Goal: Task Accomplishment & Management: Manage account settings

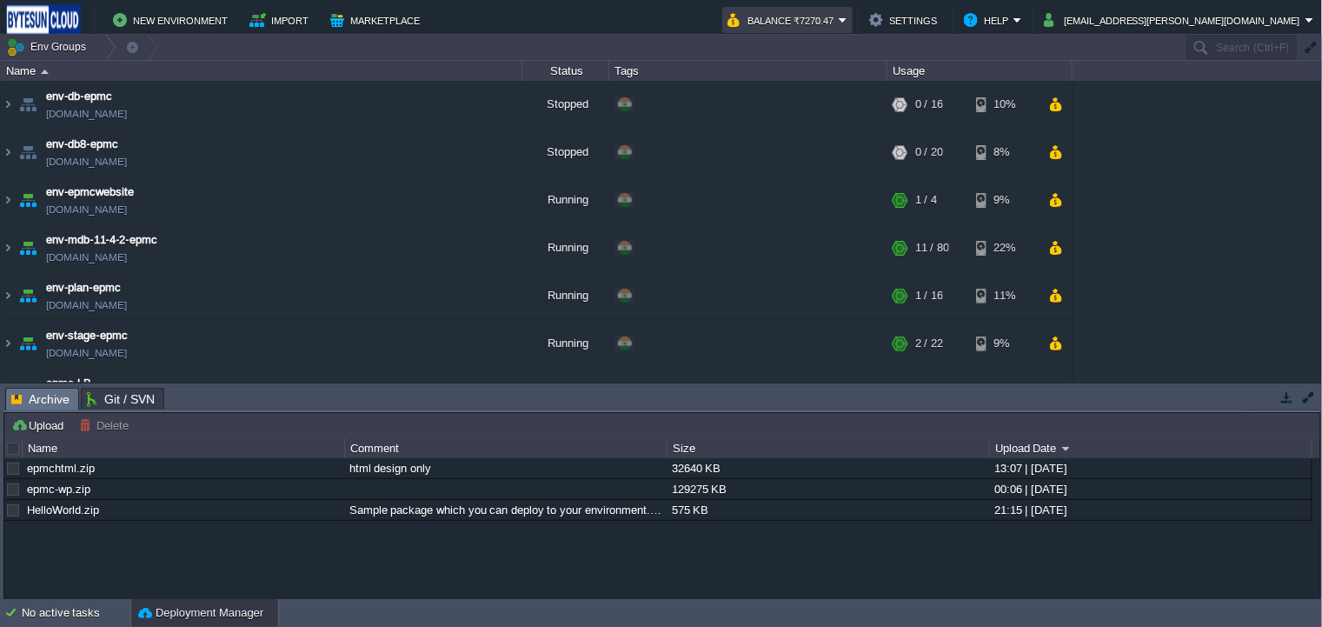
click at [839, 23] on button "Balance ₹7270.47" at bounding box center [782, 20] width 111 height 21
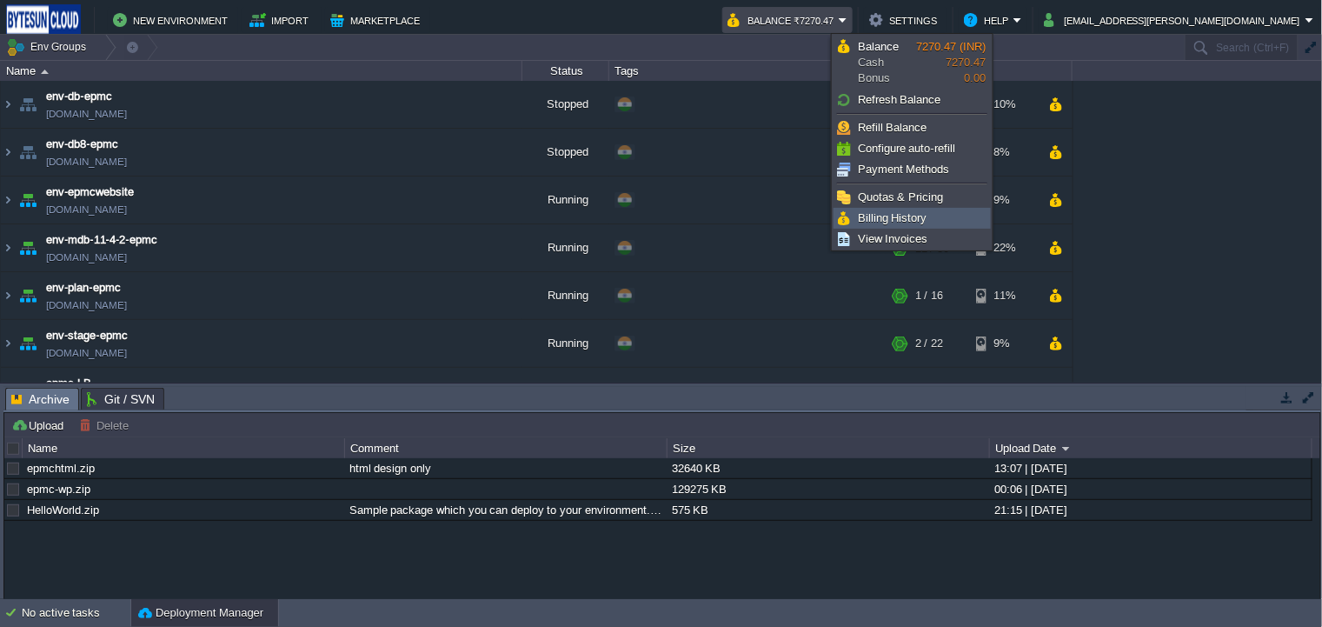
click at [939, 213] on link "Billing History" at bounding box center [912, 218] width 156 height 19
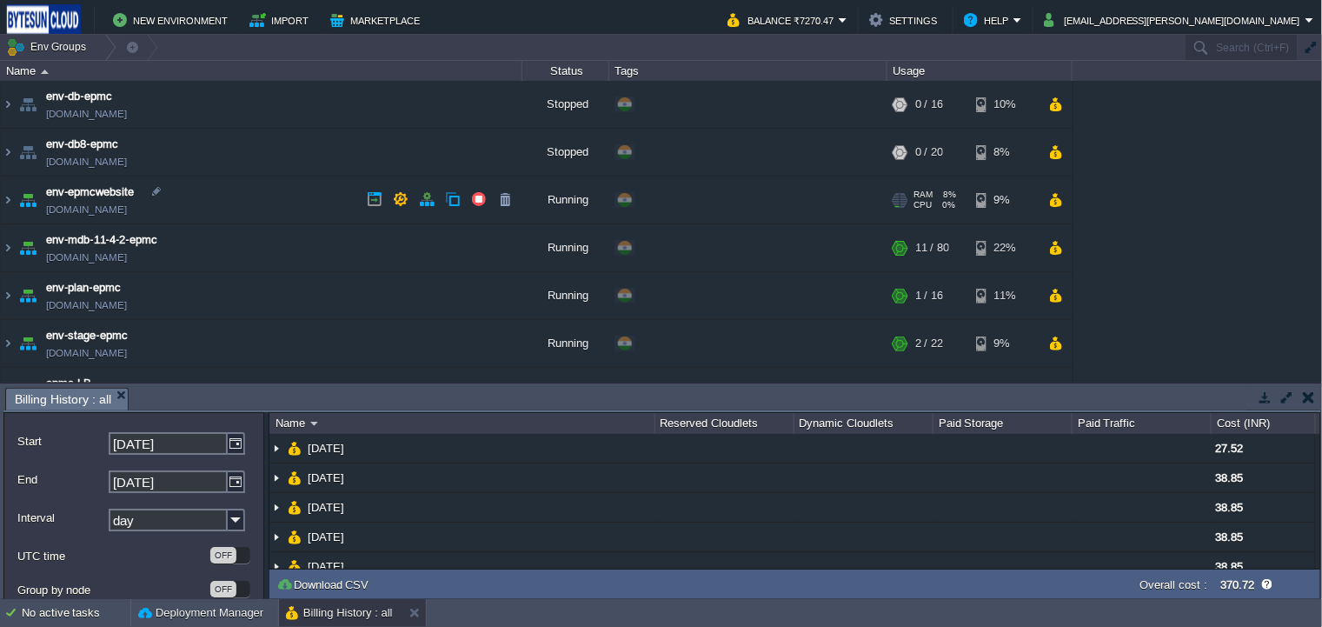
drag, startPoint x: 382, startPoint y: 386, endPoint x: 408, endPoint y: 176, distance: 211.9
click at [408, 176] on div "Env Groups Search (Ctrl+F) auto-gen Name Status Tags Usage env-db-epmc [DOMAIN_…" at bounding box center [661, 317] width 1323 height 564
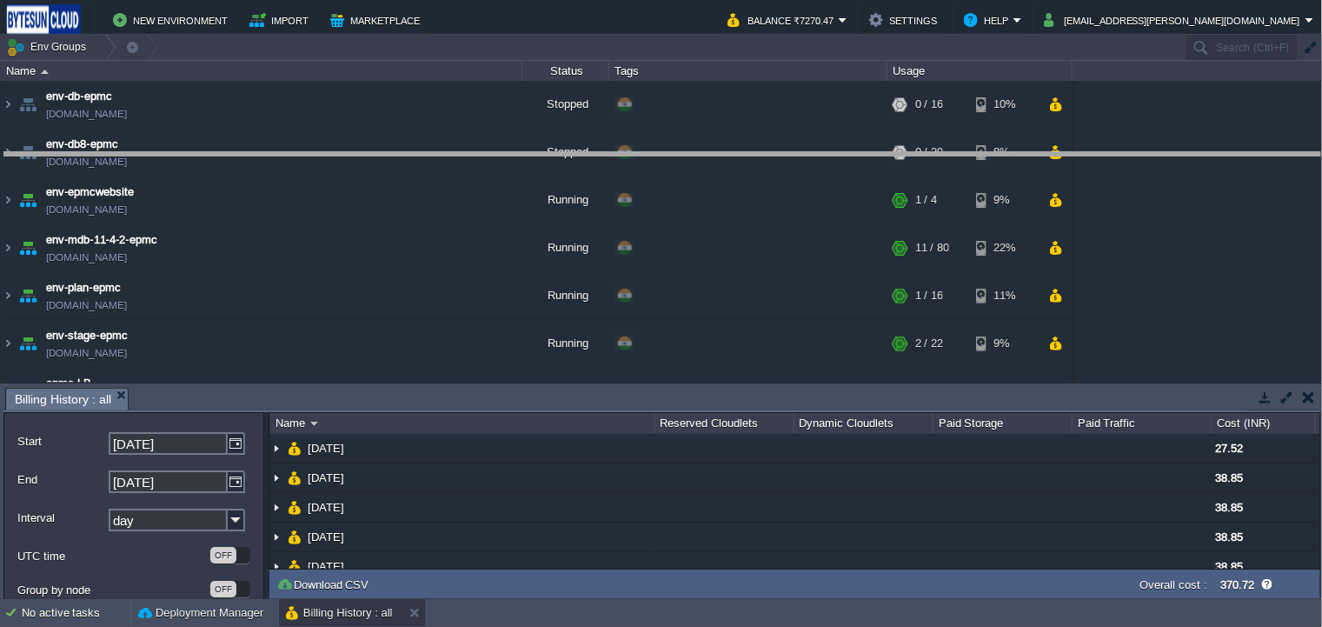
drag, startPoint x: 431, startPoint y: 388, endPoint x: 444, endPoint y: 152, distance: 235.9
click at [444, 152] on body "New Environment Import Marketplace Bonus ₹0.00 Upgrade Account Balance ₹7270.47…" at bounding box center [661, 313] width 1322 height 627
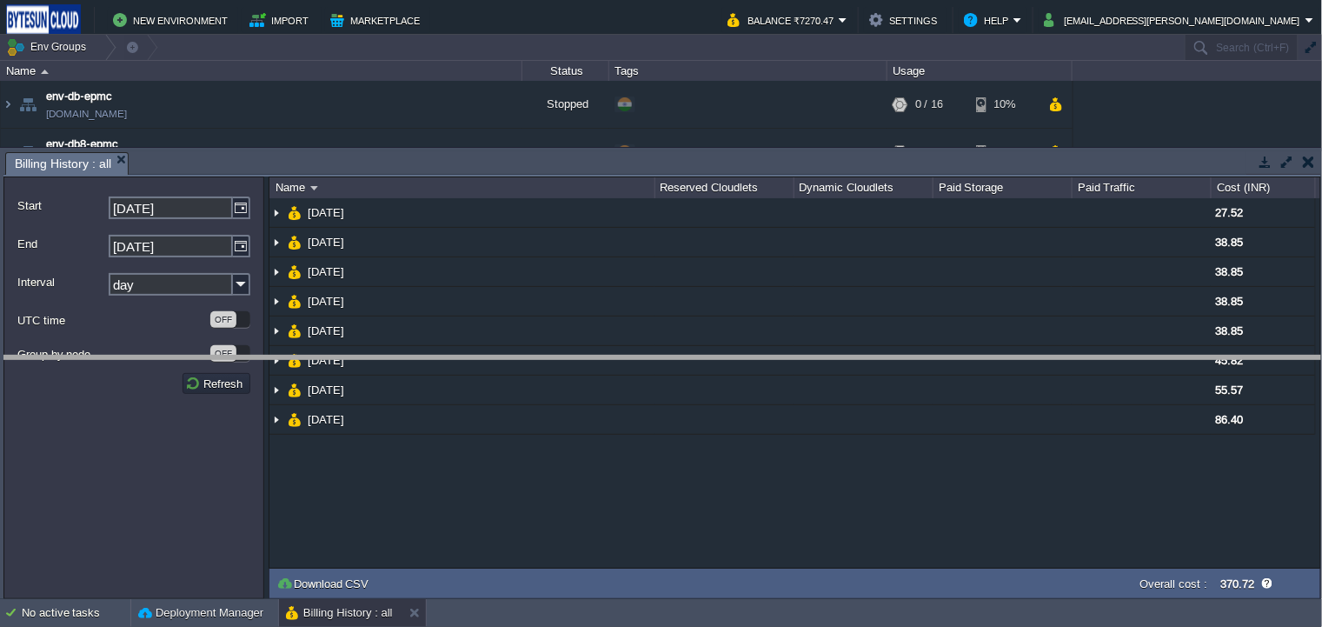
drag, startPoint x: 1198, startPoint y: 153, endPoint x: 1191, endPoint y: 359, distance: 206.1
click at [1191, 359] on body "New Environment Import Marketplace Bonus ₹0.00 Upgrade Account Balance ₹7270.47…" at bounding box center [661, 313] width 1322 height 627
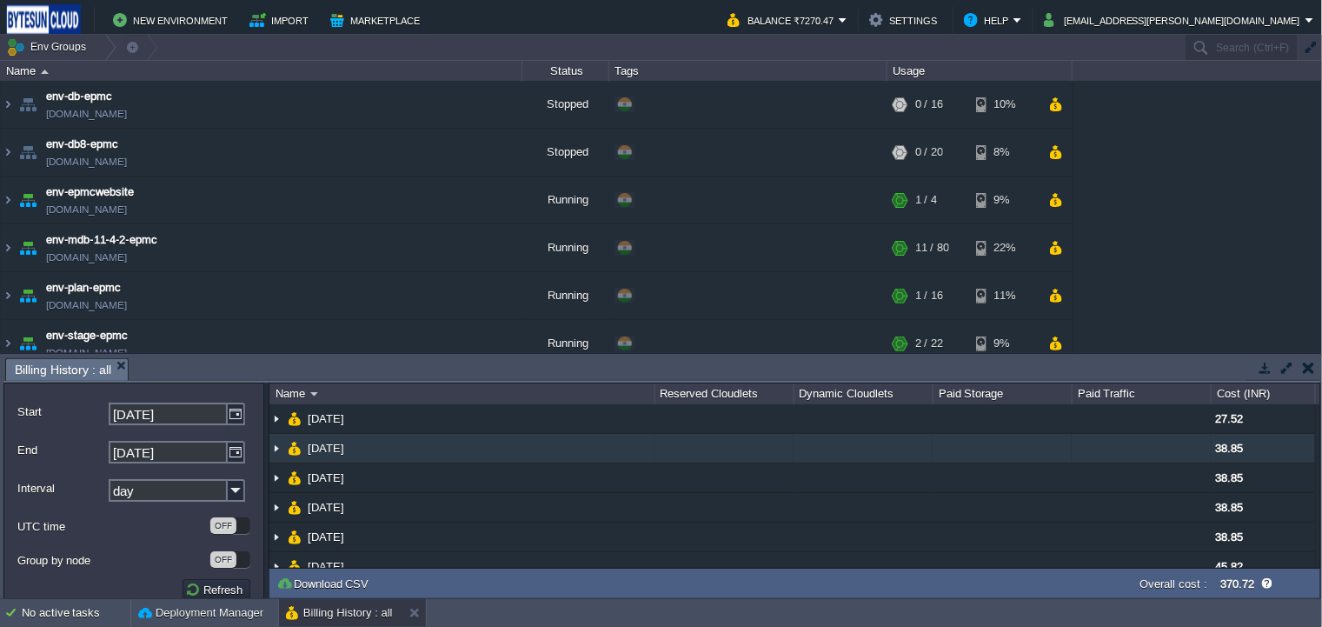
click at [275, 453] on img at bounding box center [276, 448] width 14 height 29
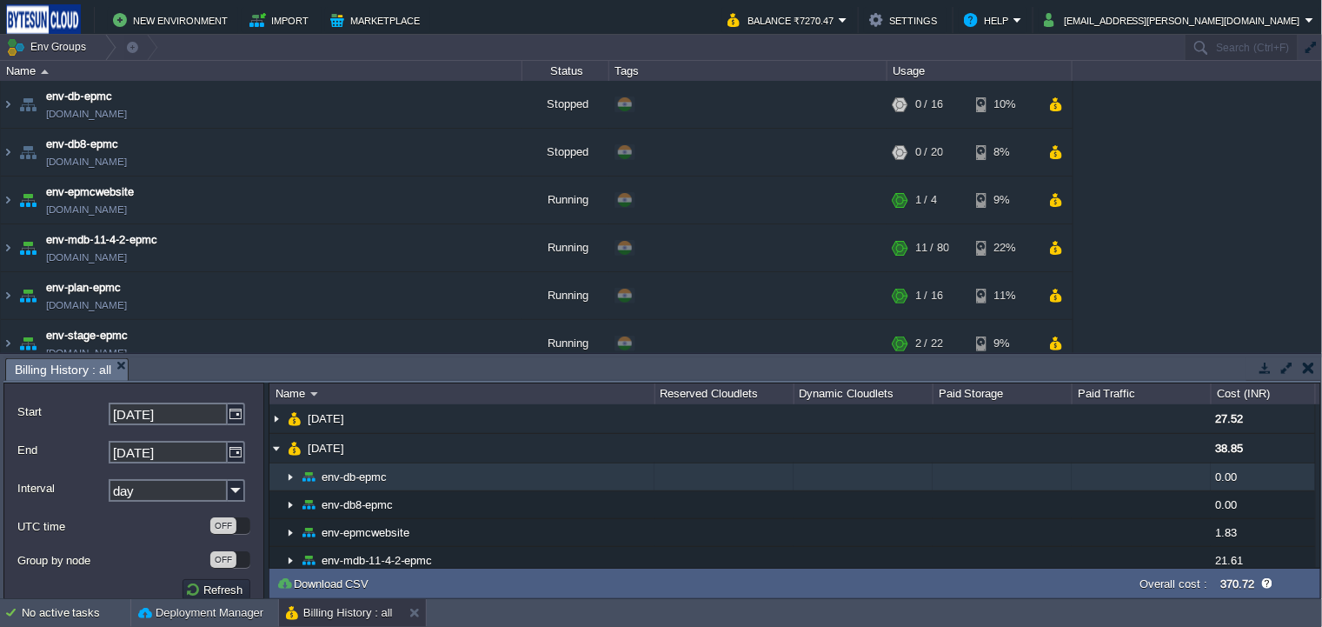
scroll to position [174, 0]
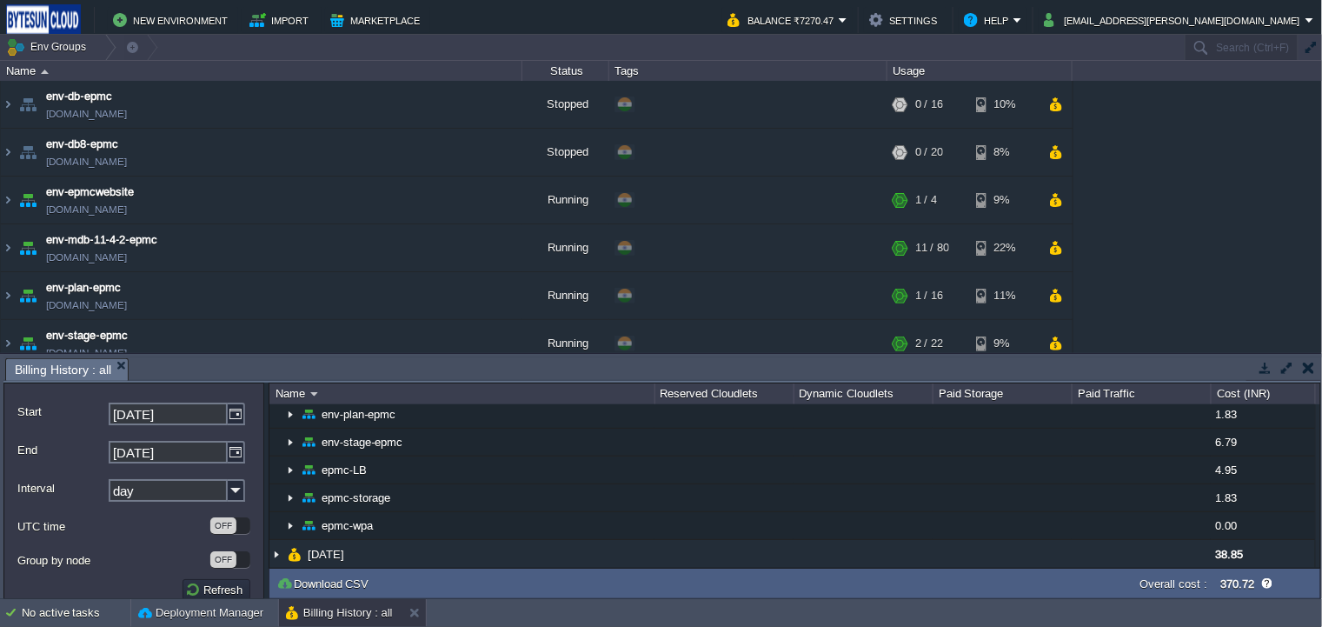
click at [428, 355] on div "Tasks Activity Log Archive Git / SVN Billing History : all Upload Delete Deploy…" at bounding box center [662, 476] width 1324 height 245
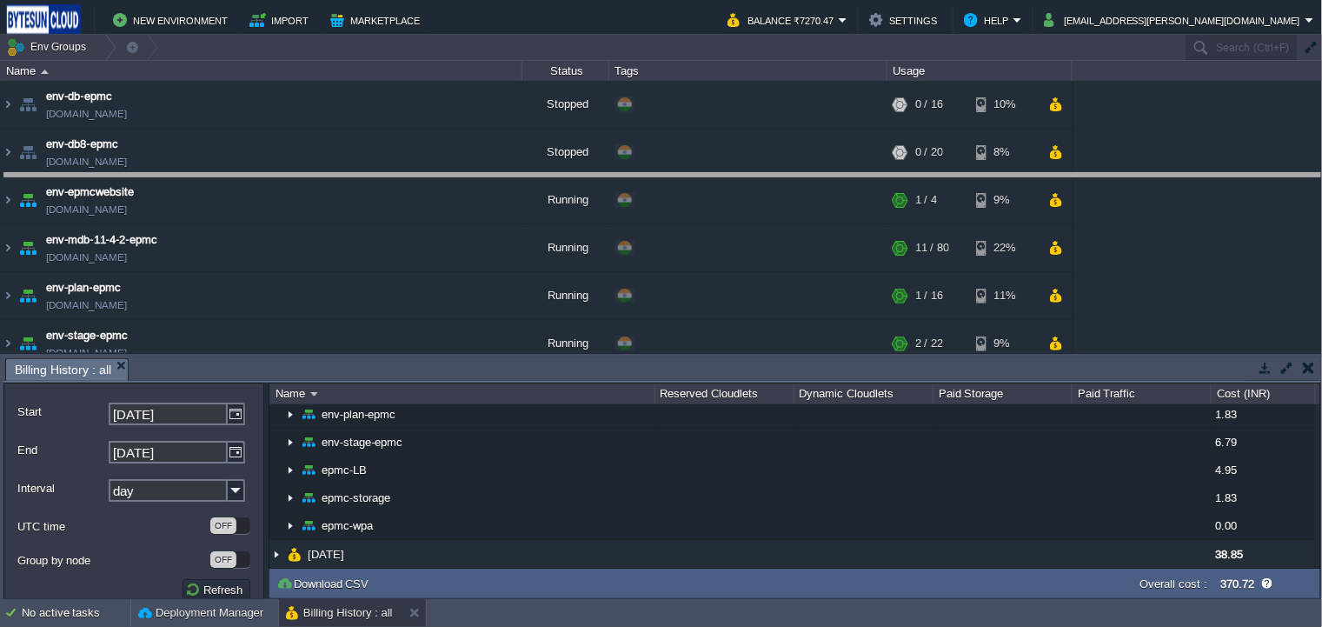
drag, startPoint x: 428, startPoint y: 364, endPoint x: 434, endPoint y: 179, distance: 185.2
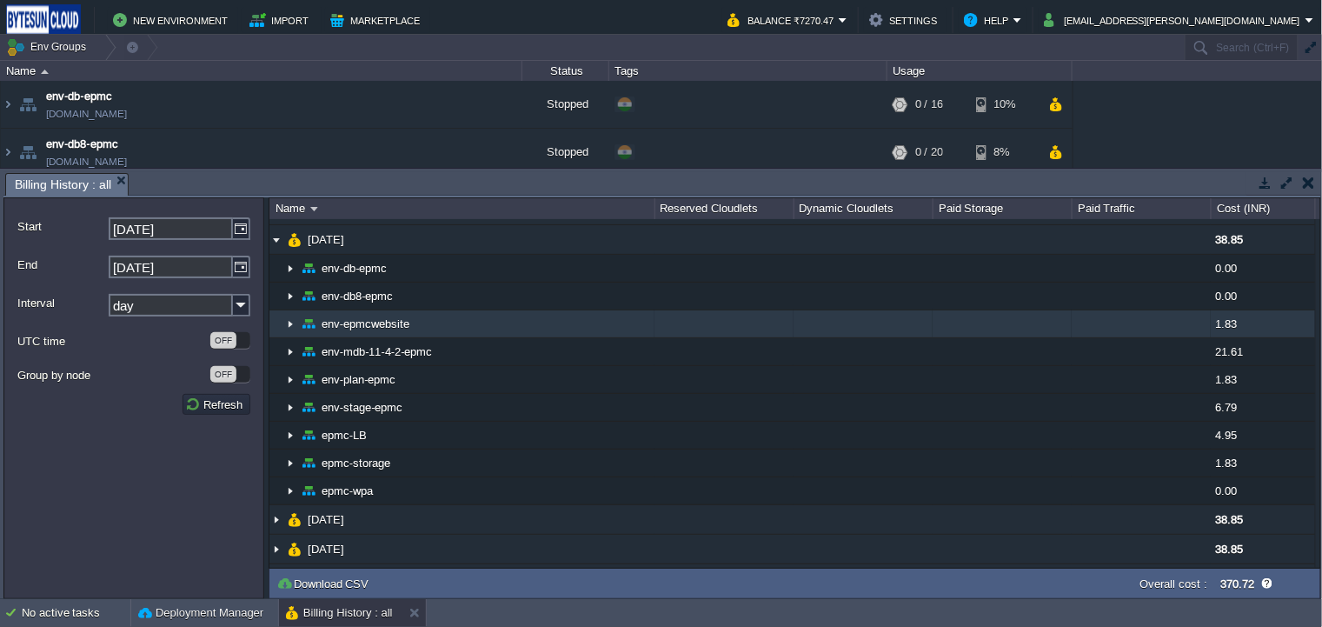
scroll to position [0, 0]
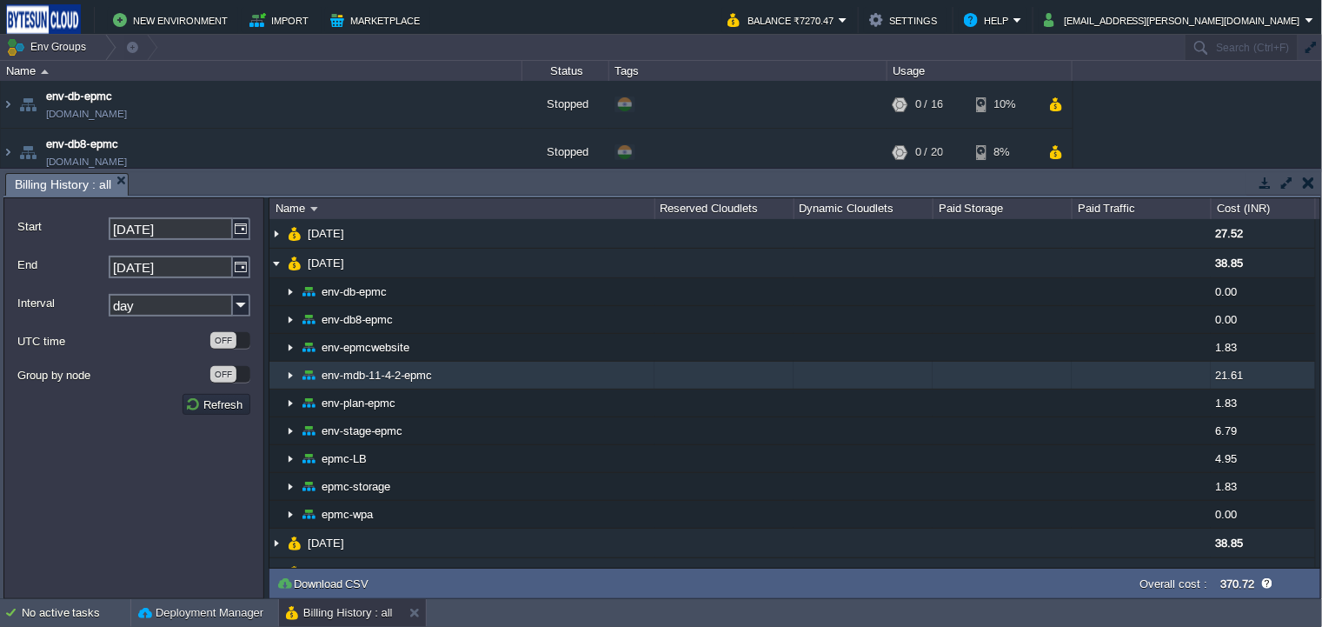
click at [835, 364] on td at bounding box center [862, 376] width 139 height 28
click at [292, 371] on img at bounding box center [290, 375] width 14 height 27
click at [289, 371] on img at bounding box center [290, 375] width 14 height 27
